Goal: Transaction & Acquisition: Purchase product/service

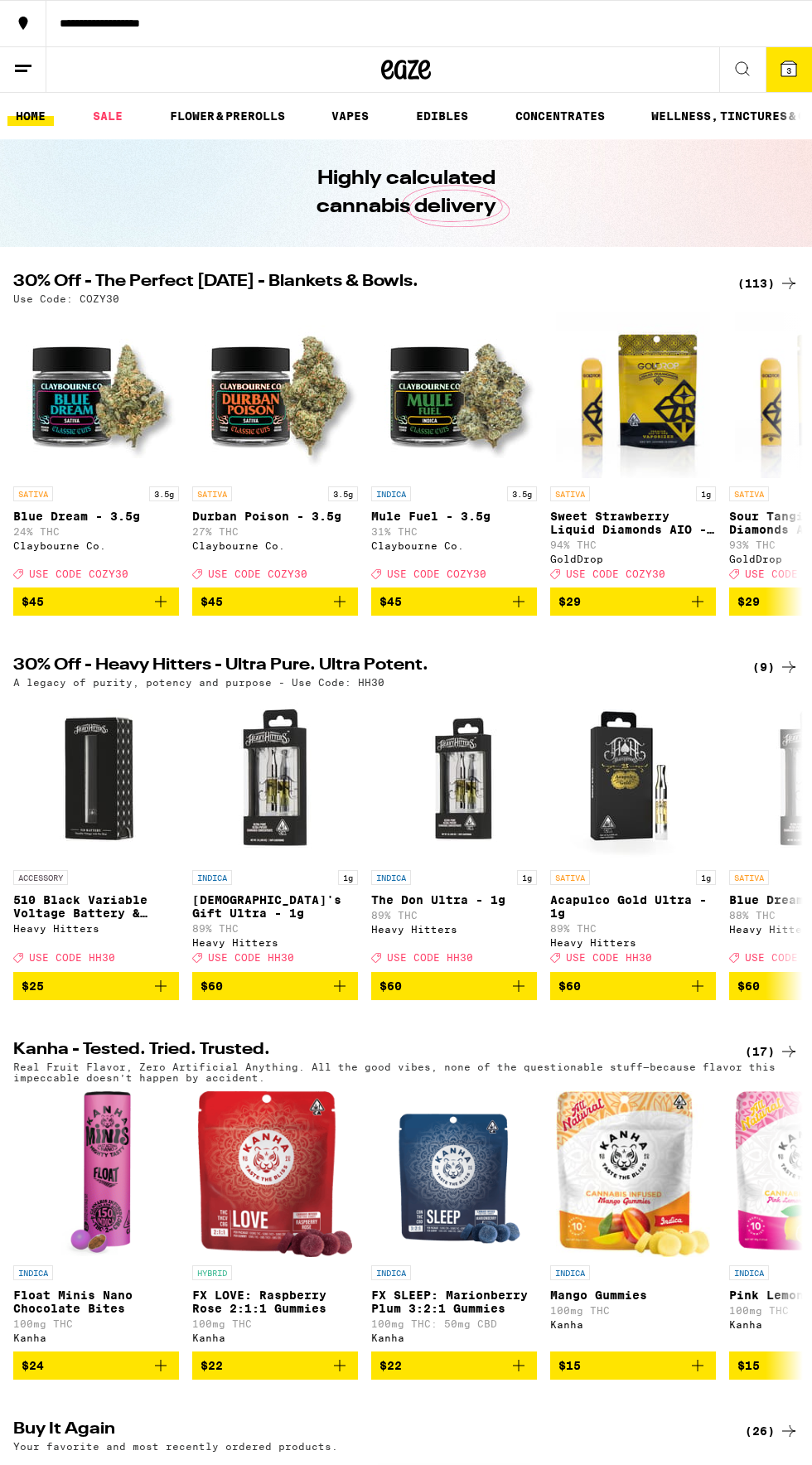
click at [748, 290] on div "(113)" at bounding box center [767, 284] width 62 height 20
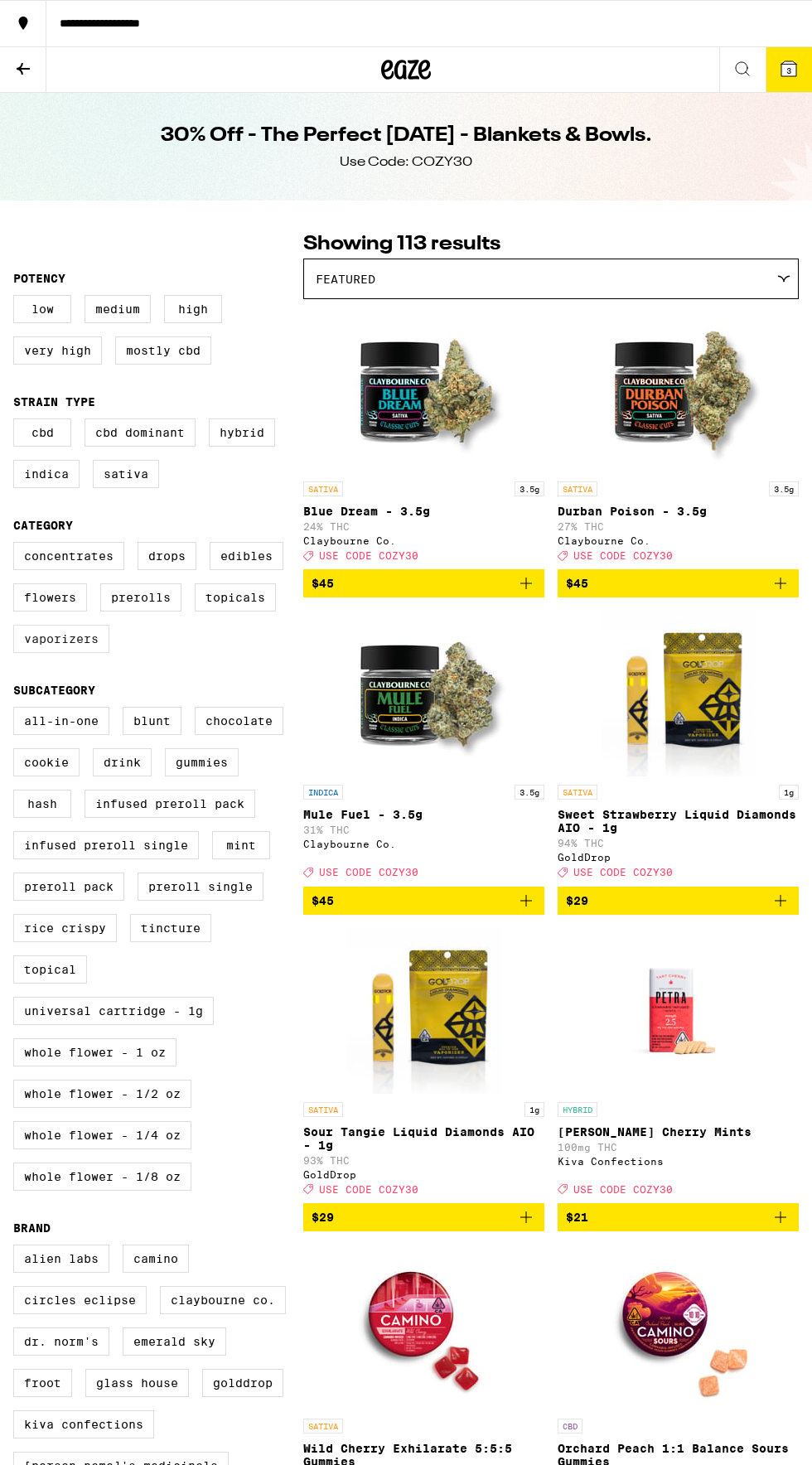
click at [61, 653] on label "Vaporizers" at bounding box center [62, 639] width 96 height 29
click at [18, 546] on input "Vaporizers" at bounding box center [17, 545] width 1 height 1
checkbox input "true"
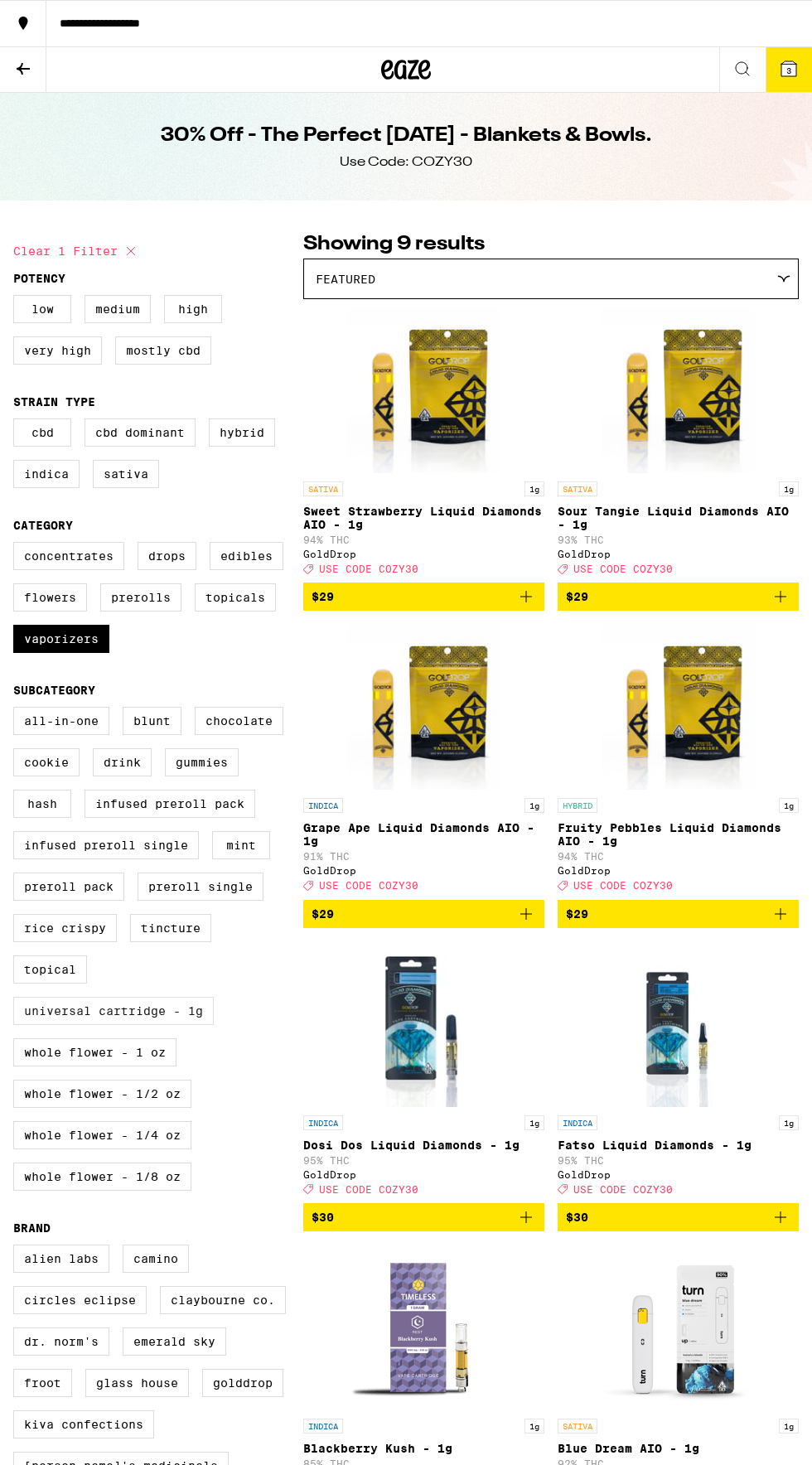
click at [160, 1025] on label "Universal Cartridge - 1g" at bounding box center [113, 1011] width 201 height 29
click at [18, 711] on input "Universal Cartridge - 1g" at bounding box center [17, 710] width 1 height 1
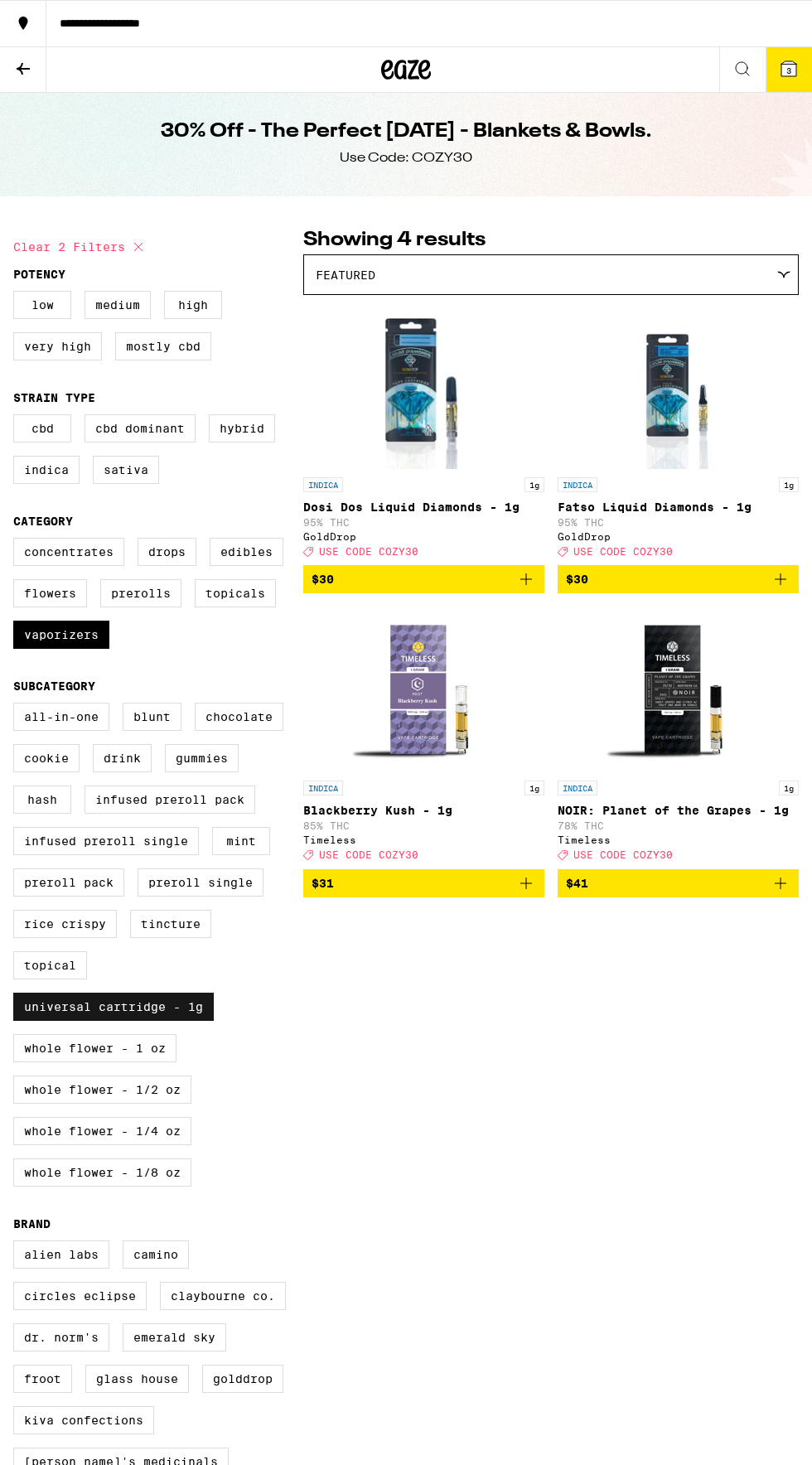
scroll to position [6, 0]
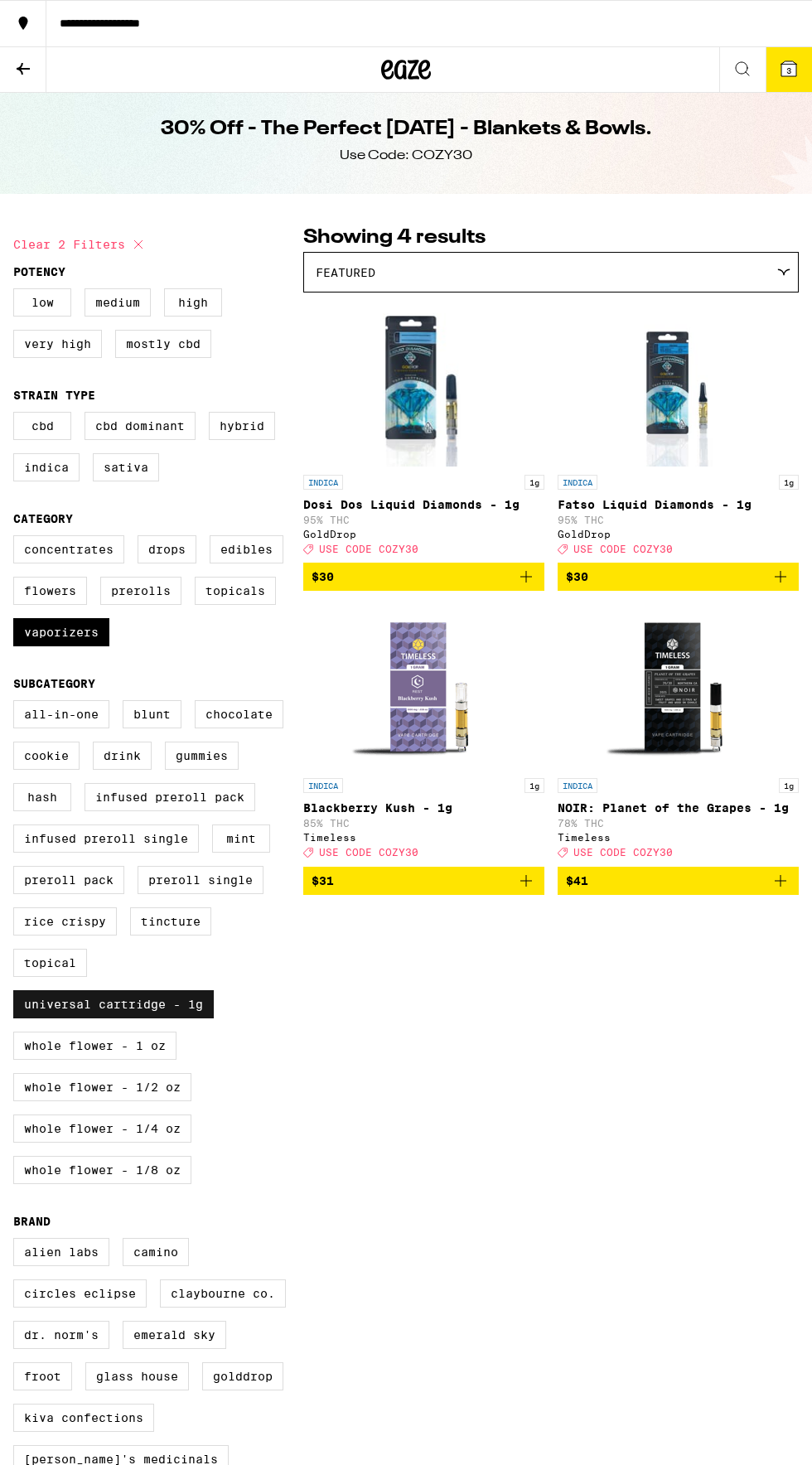
click at [80, 1018] on label "Universal Cartridge - 1g" at bounding box center [113, 1005] width 201 height 29
click at [18, 704] on input "Universal Cartridge - 1g" at bounding box center [17, 703] width 1 height 1
checkbox input "false"
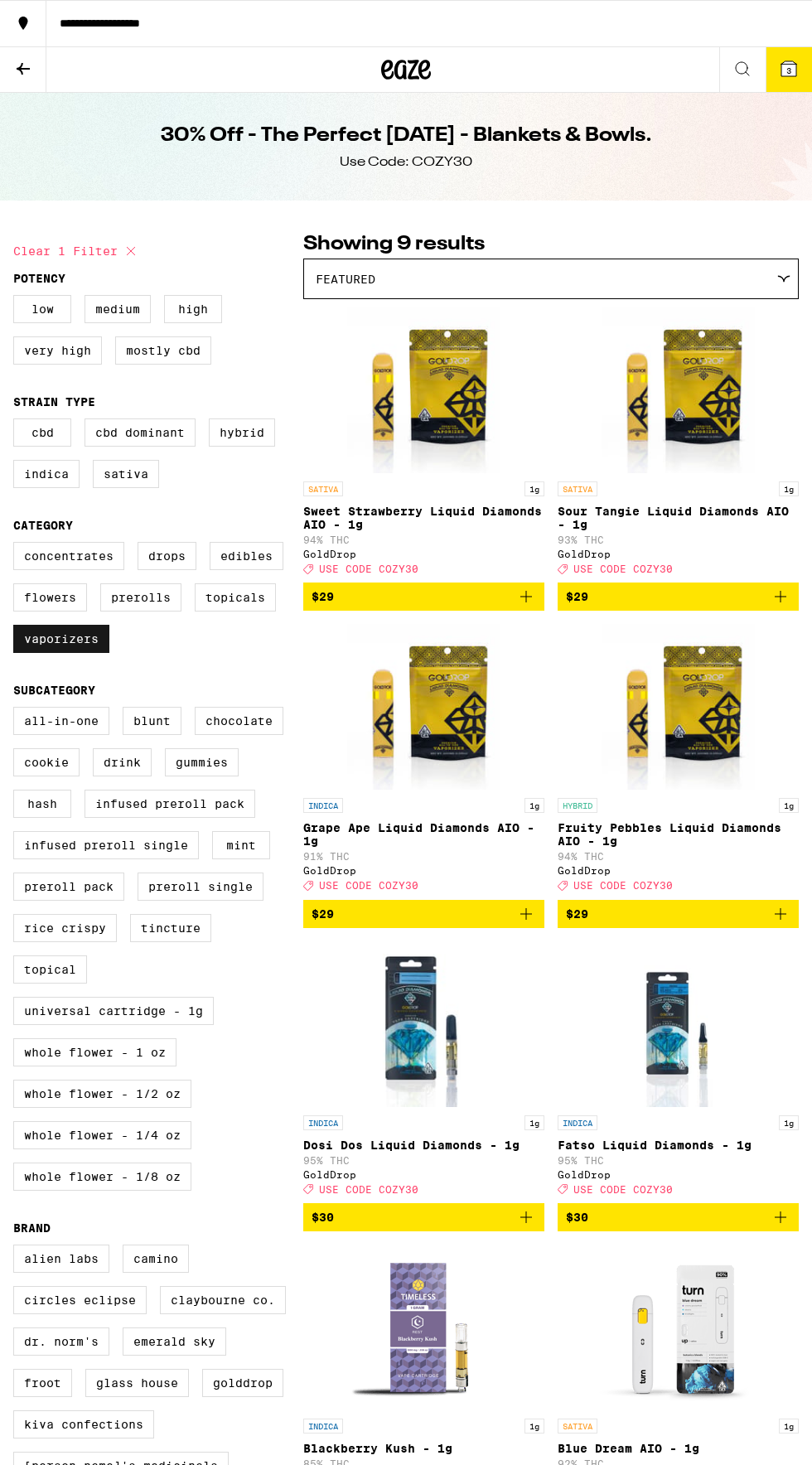
click at [63, 653] on label "Vaporizers" at bounding box center [62, 639] width 96 height 29
click at [18, 546] on input "Vaporizers" at bounding box center [17, 545] width 1 height 1
checkbox input "false"
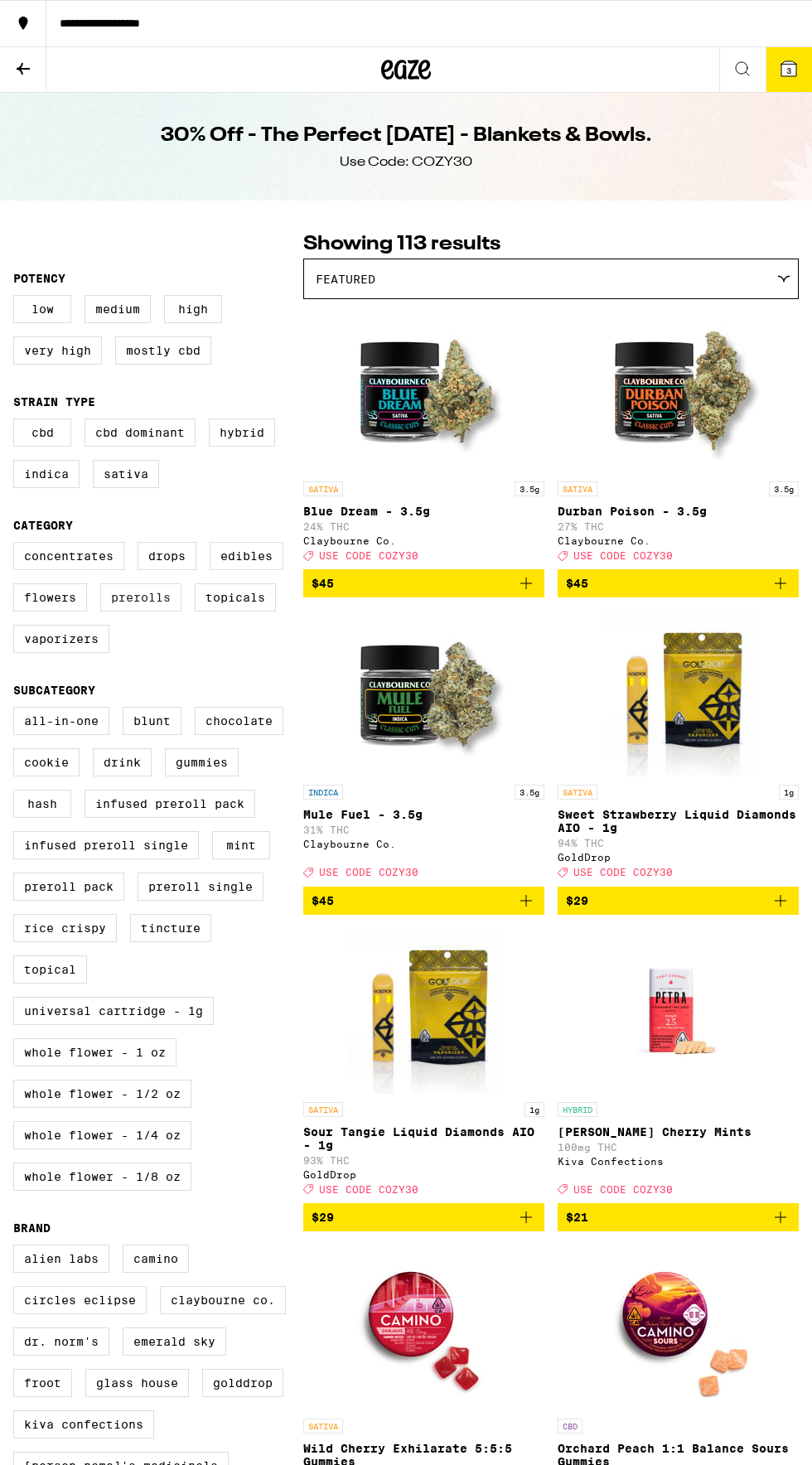
click at [141, 610] on label "Prerolls" at bounding box center [140, 597] width 81 height 29
click at [18, 546] on input "Prerolls" at bounding box center [17, 545] width 1 height 1
checkbox input "true"
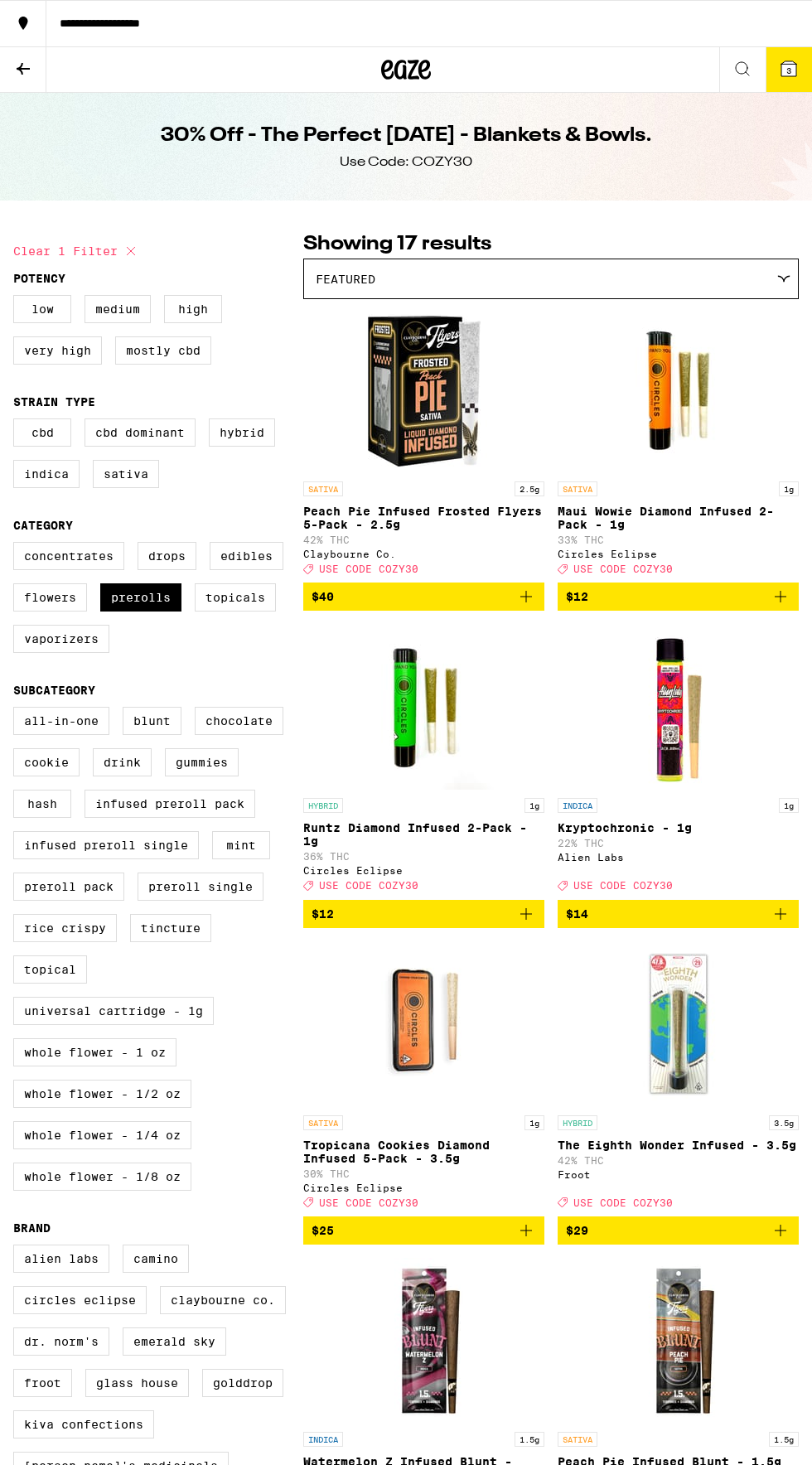
click at [685, 1150] on div "HYBRID 3.5g The Eighth Wonder Infused - 3.5g 42% THC Froot Deal Created with Sk…" at bounding box center [678, 1162] width 241 height 93
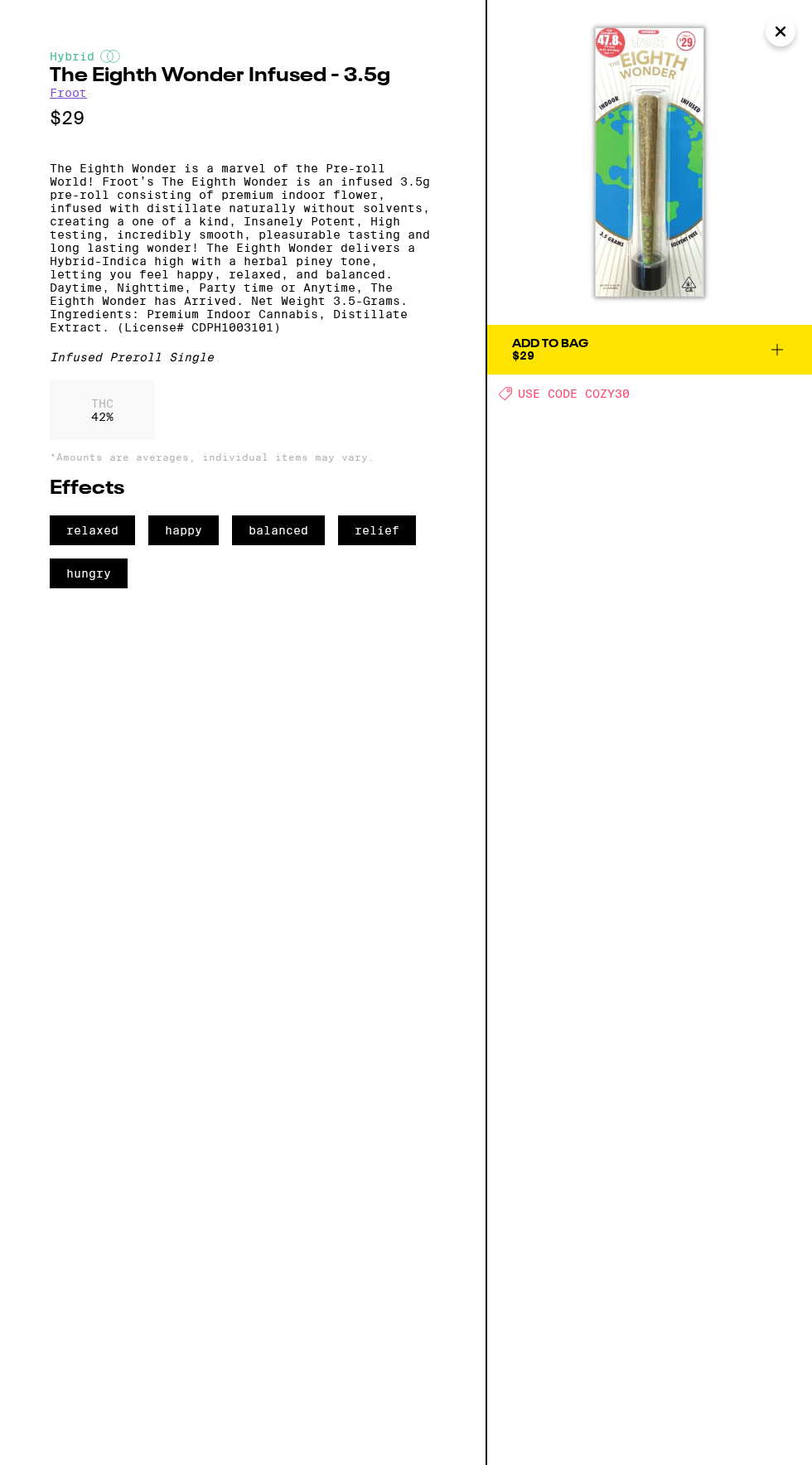
click at [677, 178] on img at bounding box center [650, 162] width 324 height 325
click at [626, 150] on img at bounding box center [650, 162] width 324 height 325
click at [780, 30] on icon "Close" at bounding box center [780, 31] width 8 height 8
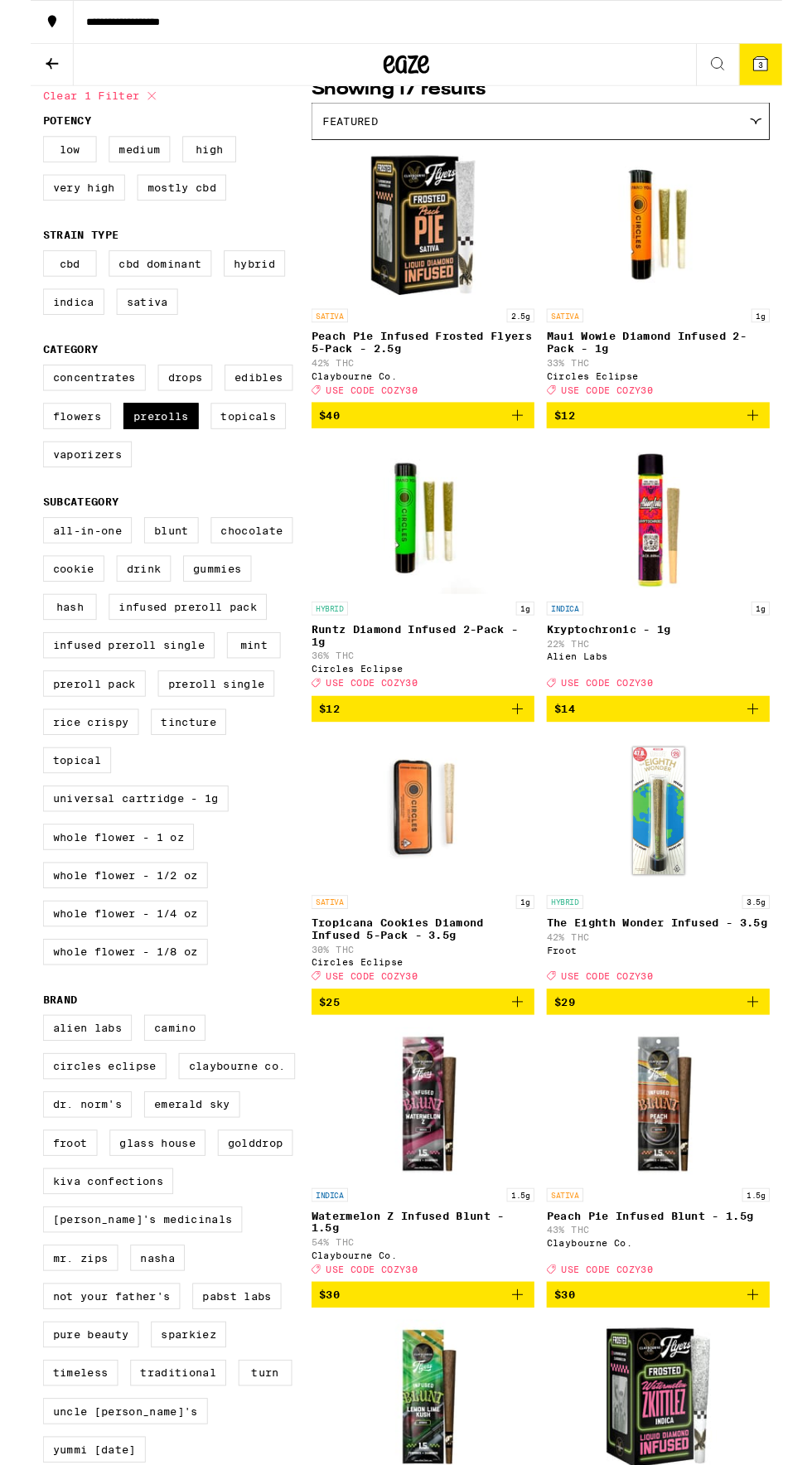
scroll to position [141, 0]
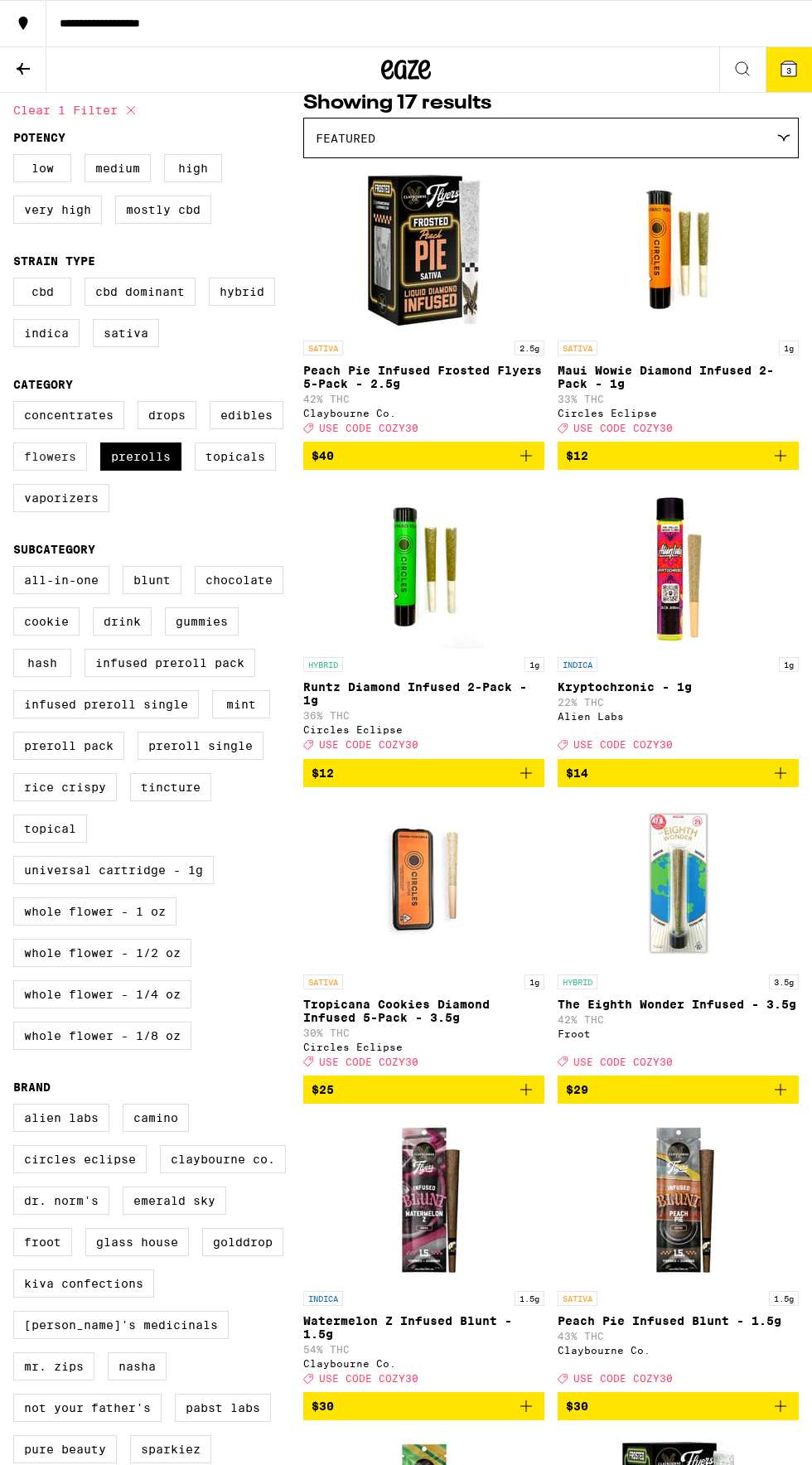
click at [53, 471] on label "Flowers" at bounding box center [50, 457] width 74 height 29
click at [18, 405] on input "Flowers" at bounding box center [17, 404] width 1 height 1
checkbox input "true"
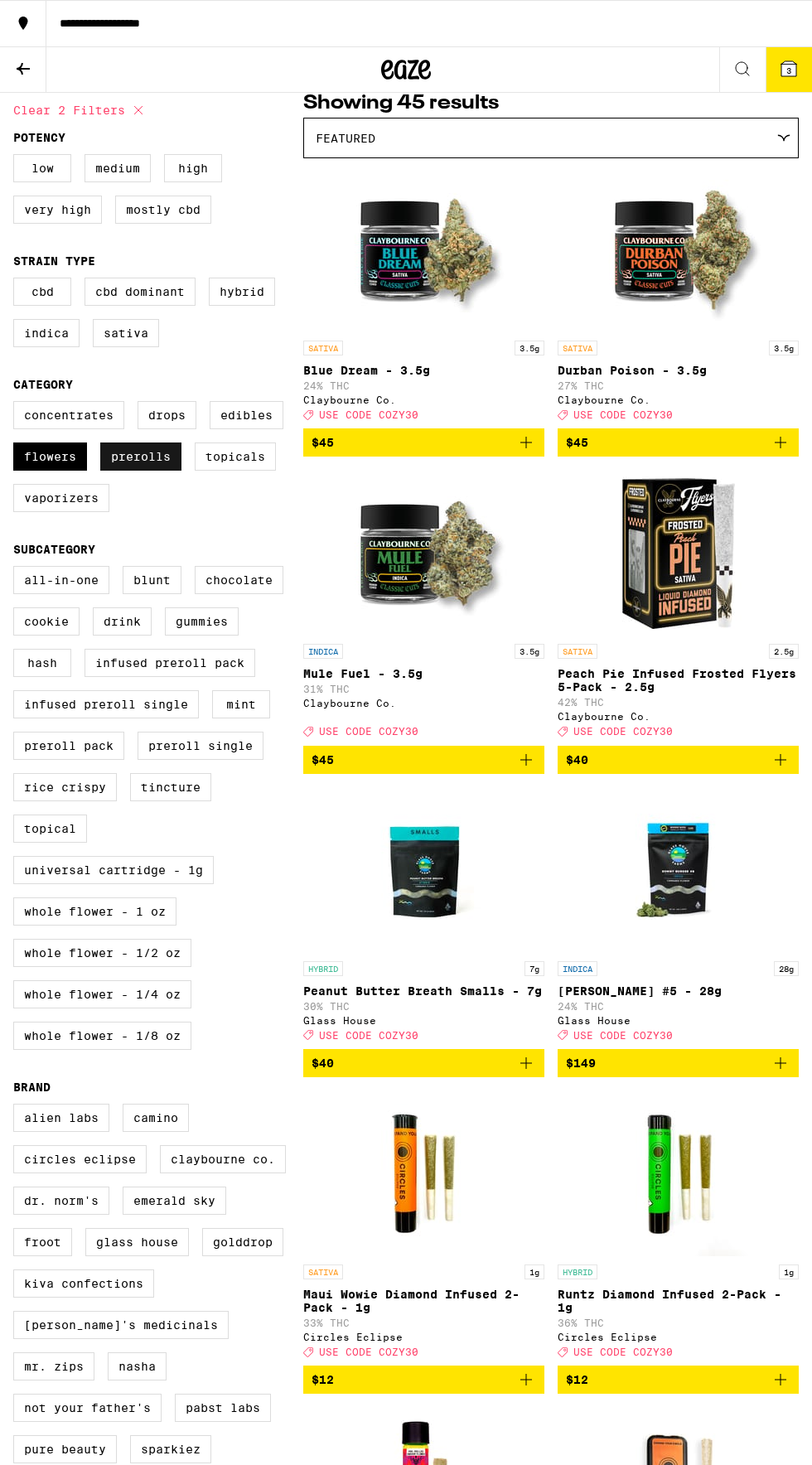
click at [153, 469] on label "Prerolls" at bounding box center [140, 457] width 81 height 29
click at [18, 405] on input "Prerolls" at bounding box center [17, 404] width 1 height 1
checkbox input "false"
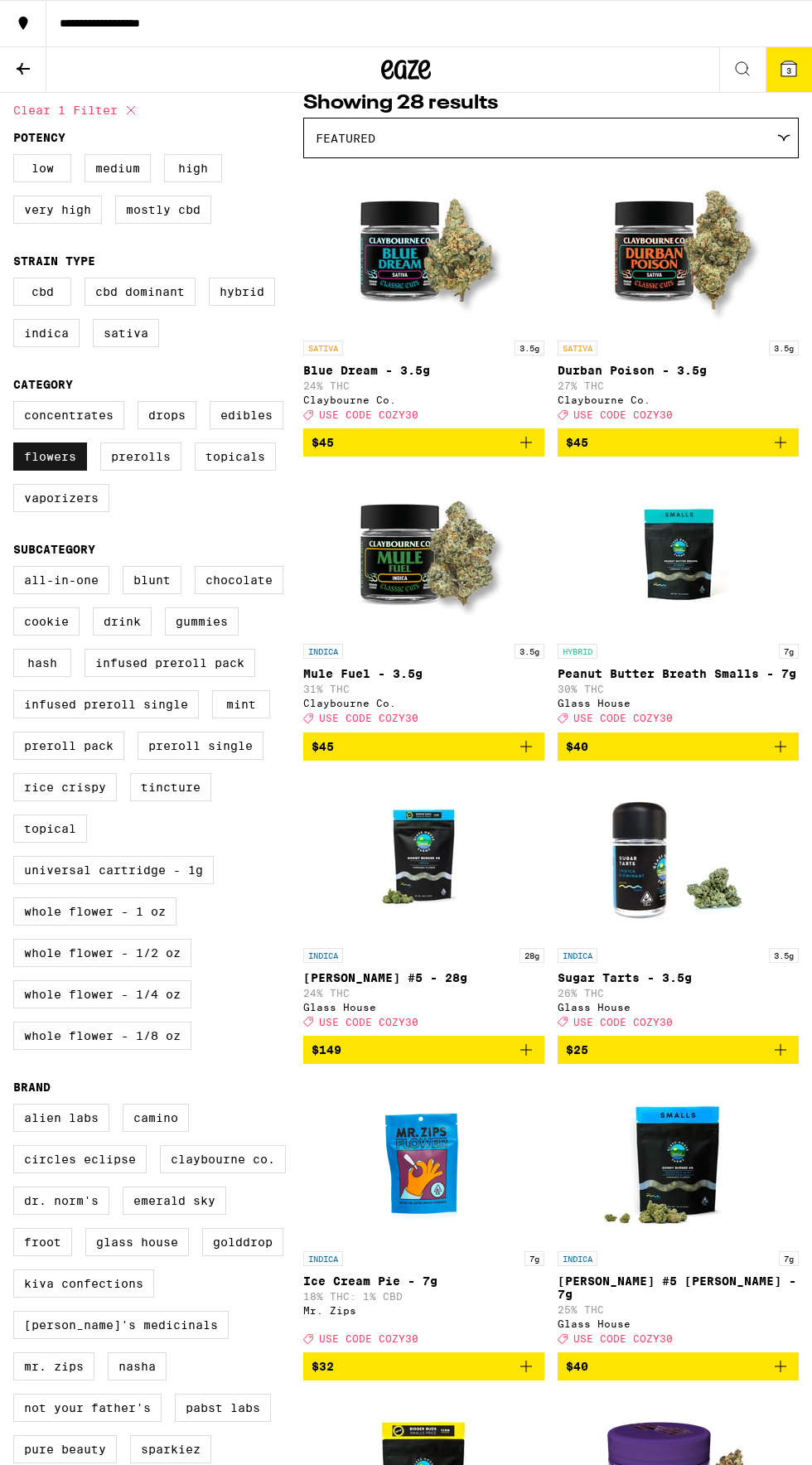
click at [50, 469] on label "Flowers" at bounding box center [50, 457] width 74 height 29
click at [18, 405] on input "Flowers" at bounding box center [17, 404] width 1 height 1
checkbox input "false"
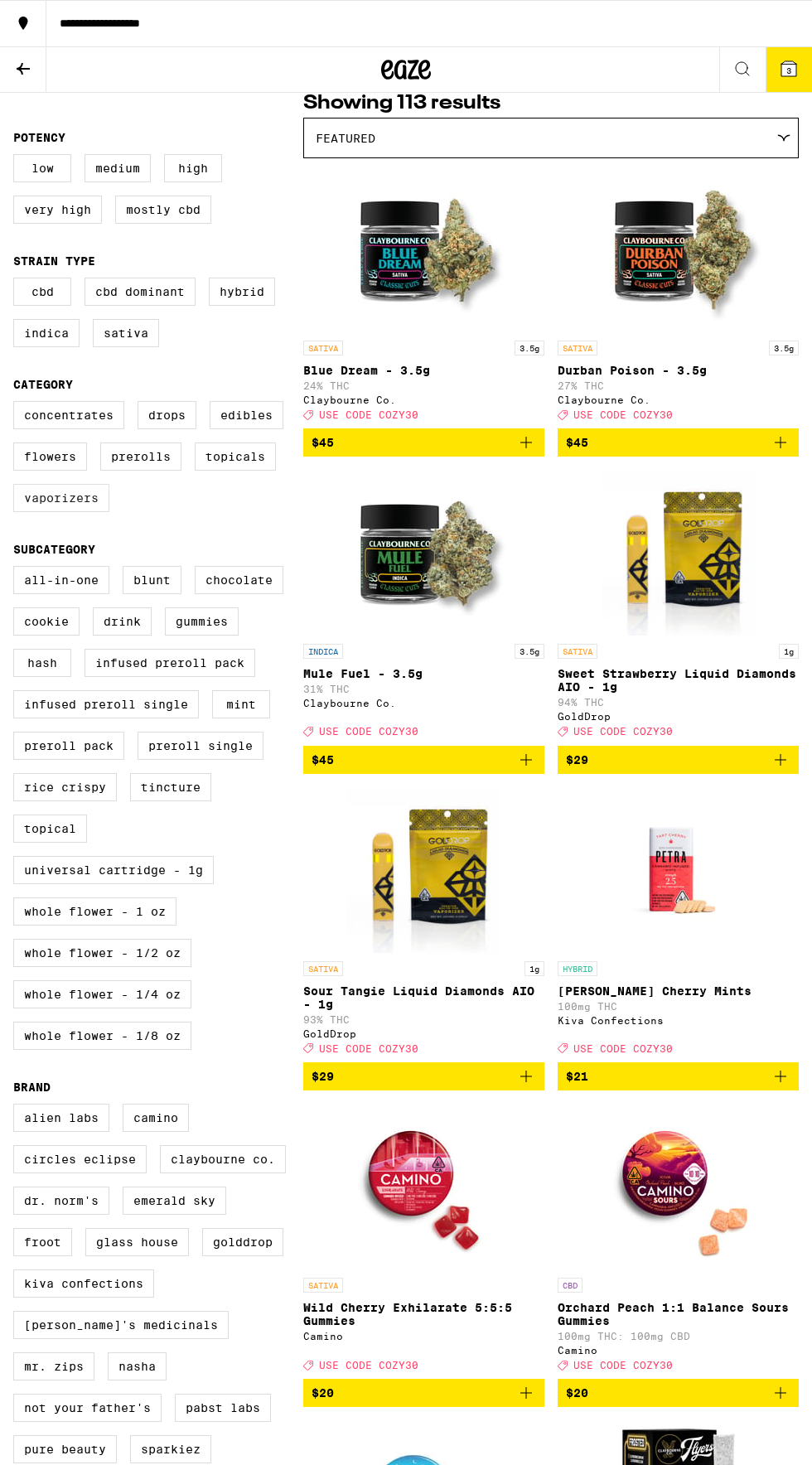
click at [64, 512] on label "Vaporizers" at bounding box center [62, 498] width 96 height 29
click at [18, 405] on input "Vaporizers" at bounding box center [17, 404] width 1 height 1
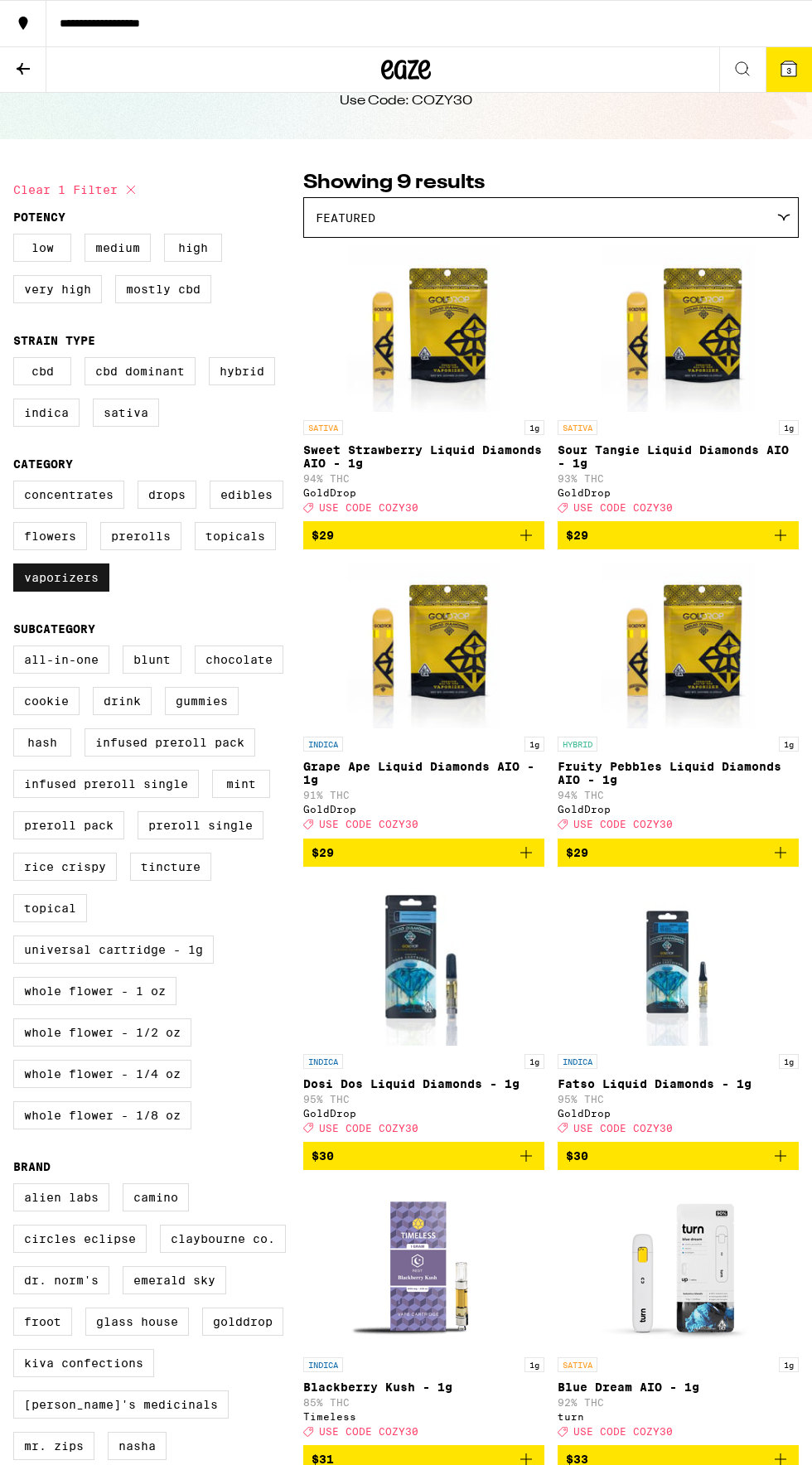
scroll to position [55, 0]
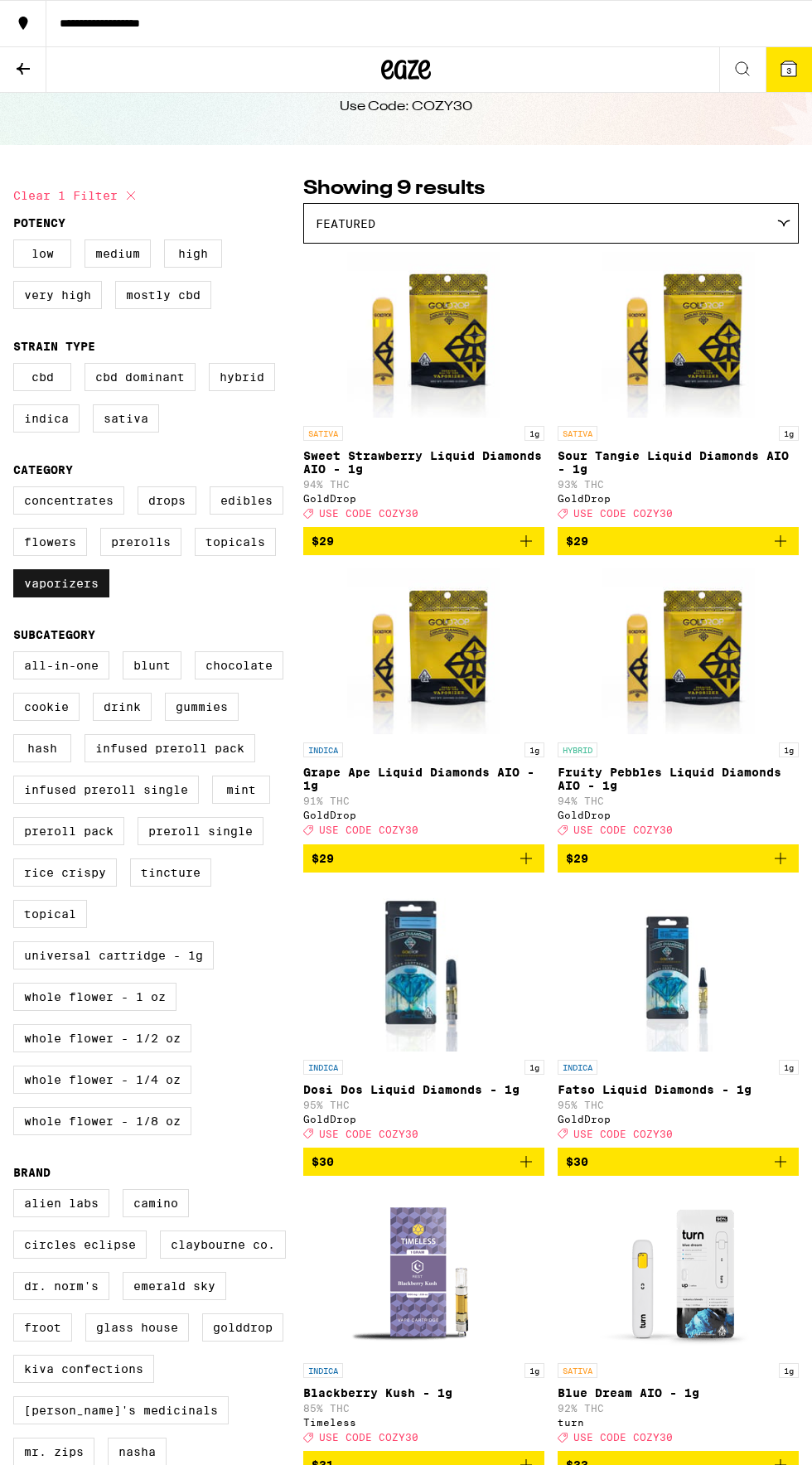
click at [54, 597] on label "Vaporizers" at bounding box center [62, 584] width 96 height 29
click at [18, 490] on input "Vaporizers" at bounding box center [17, 489] width 1 height 1
checkbox input "false"
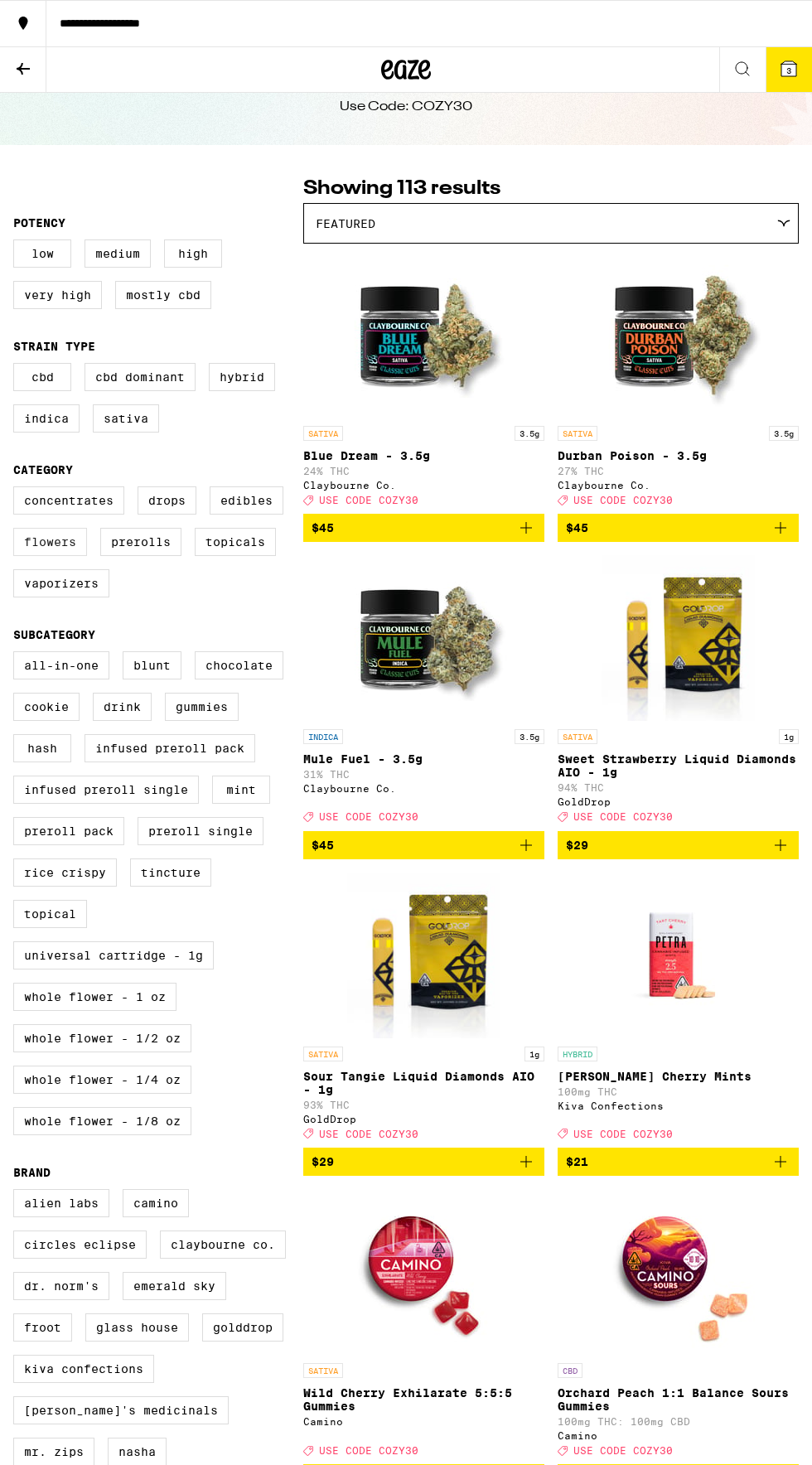
click at [46, 550] on label "Flowers" at bounding box center [50, 542] width 74 height 29
click at [18, 490] on input "Flowers" at bounding box center [17, 489] width 1 height 1
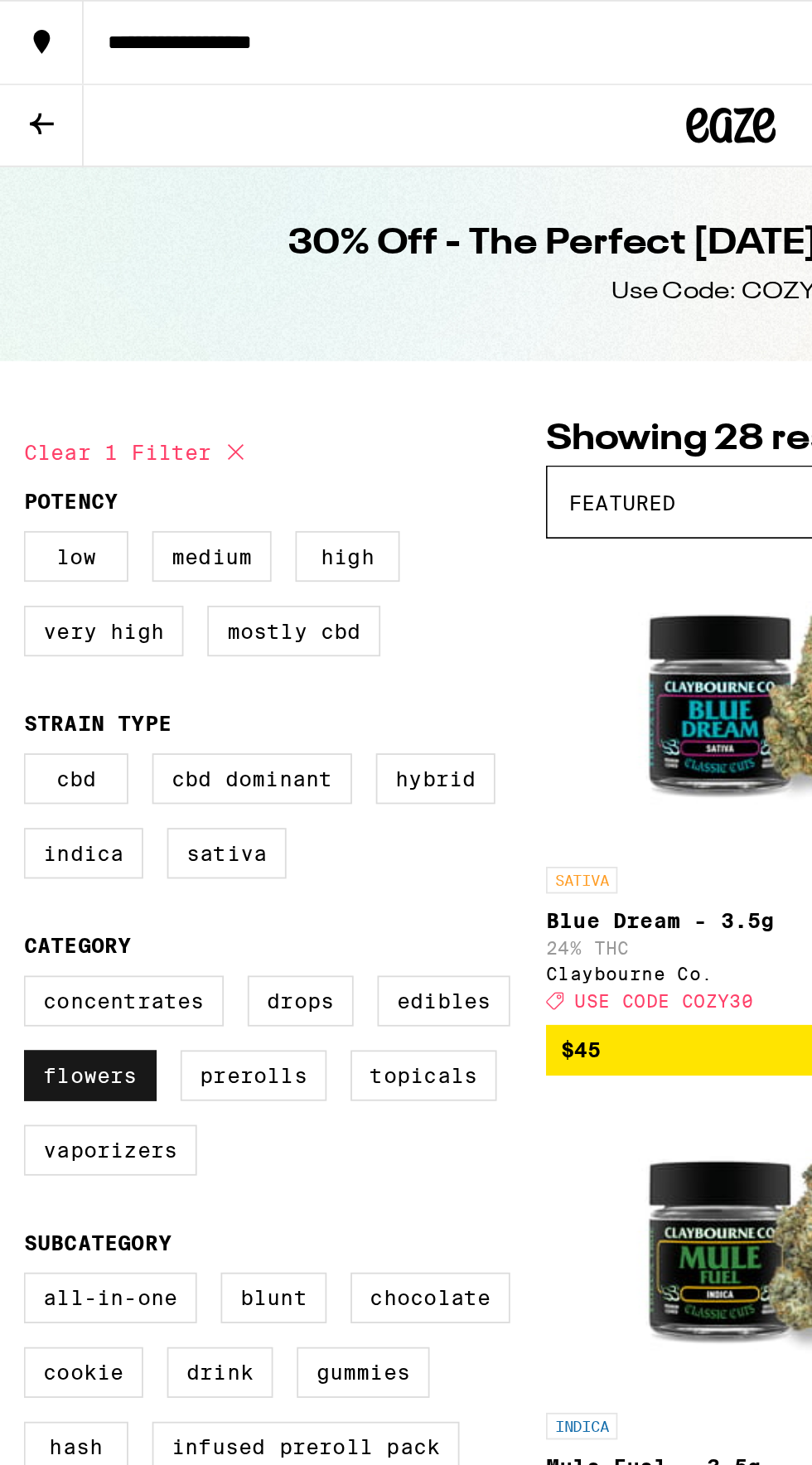
click at [48, 612] on label "Flowers" at bounding box center [50, 597] width 74 height 29
click at [18, 546] on input "Flowers" at bounding box center [17, 545] width 1 height 1
checkbox input "false"
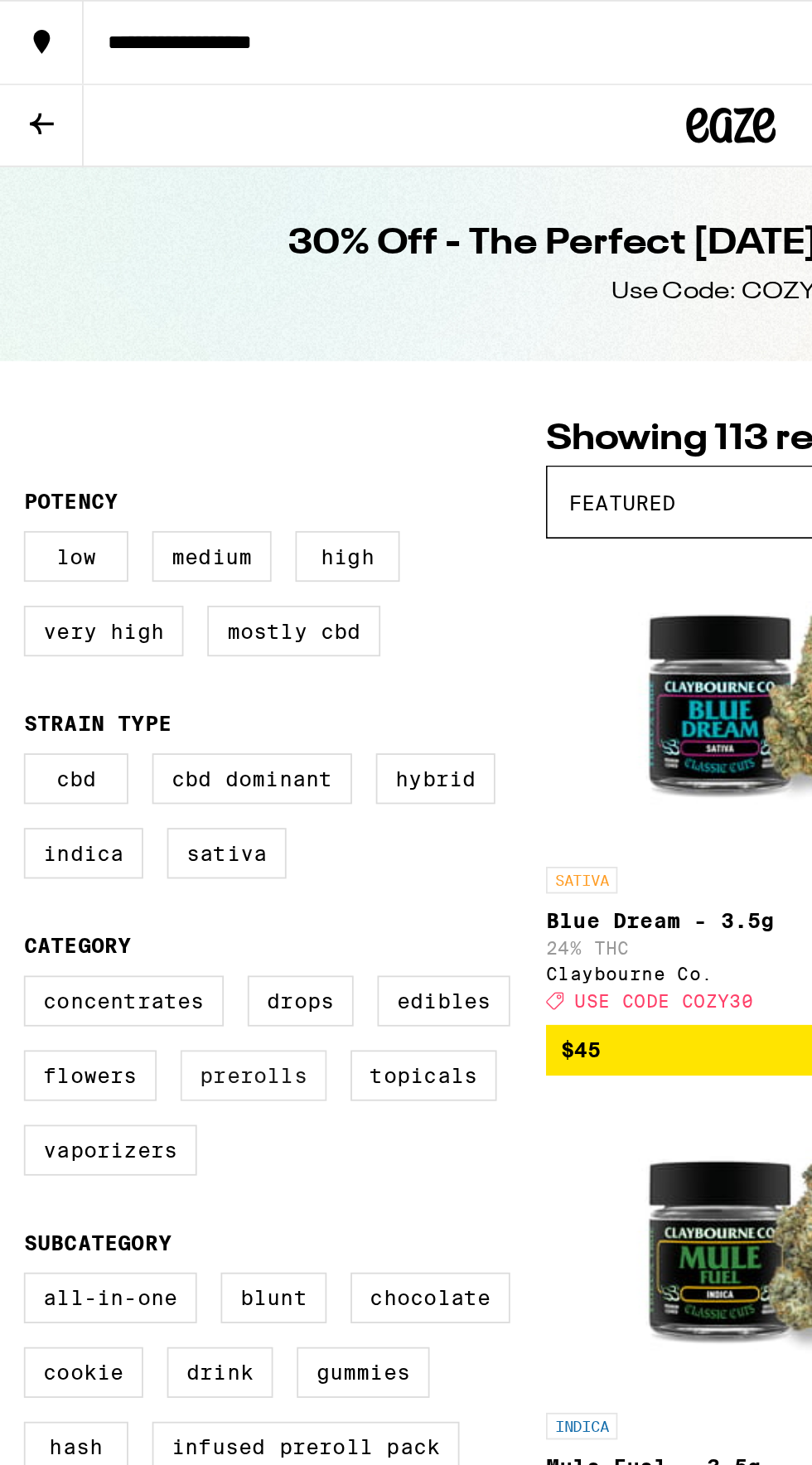
click at [147, 608] on label "Prerolls" at bounding box center [140, 597] width 81 height 29
click at [18, 546] on input "Prerolls" at bounding box center [17, 545] width 1 height 1
checkbox input "true"
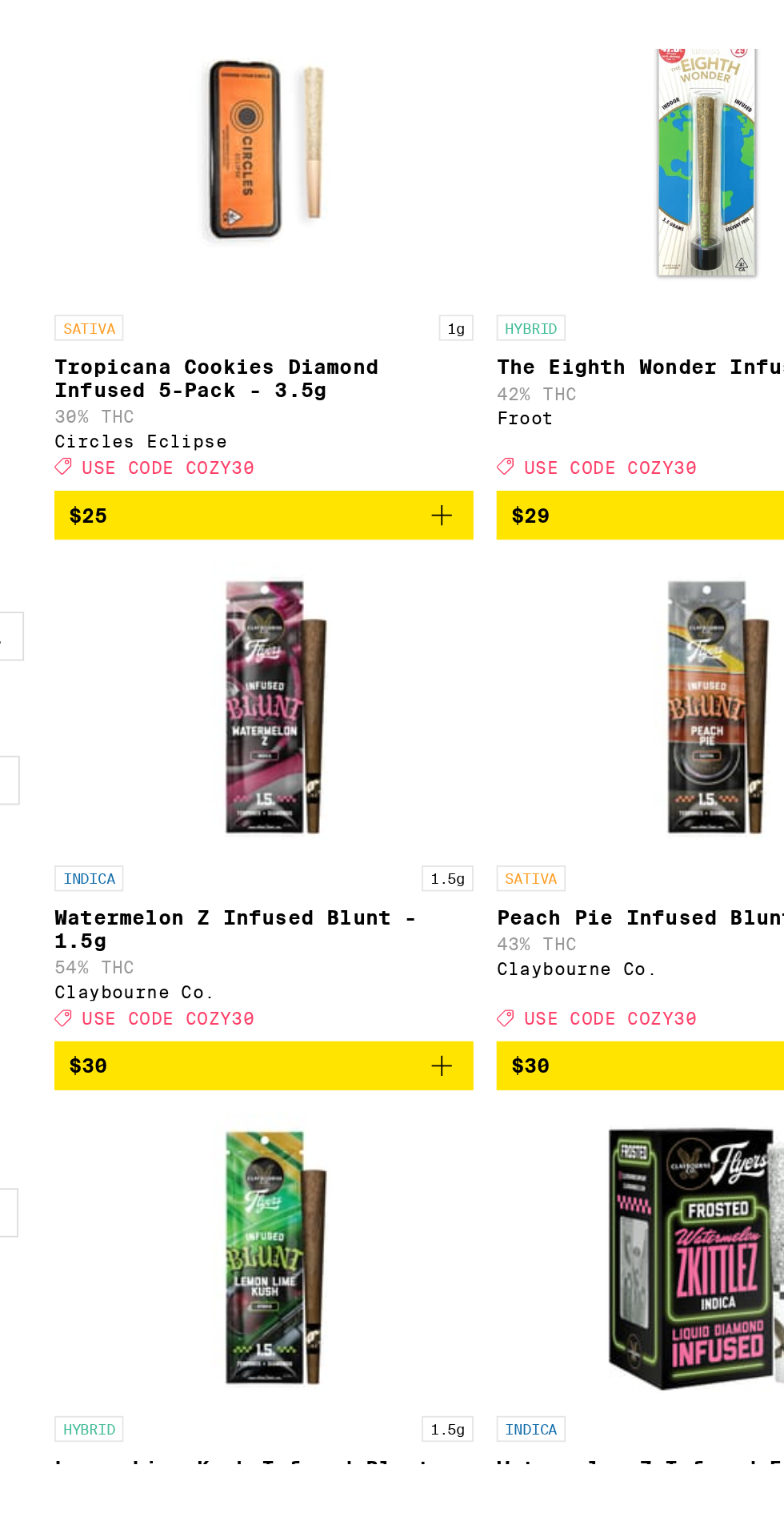
scroll to position [390, 0]
